Goal: Task Accomplishment & Management: Use online tool/utility

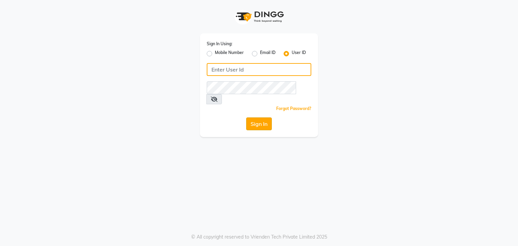
type input "e3694-01"
click at [268, 117] on button "Sign In" at bounding box center [259, 123] width 26 height 13
type input "e3694-01"
click at [256, 117] on button "Sign In" at bounding box center [259, 123] width 26 height 13
